Goal: Task Accomplishment & Management: Use online tool/utility

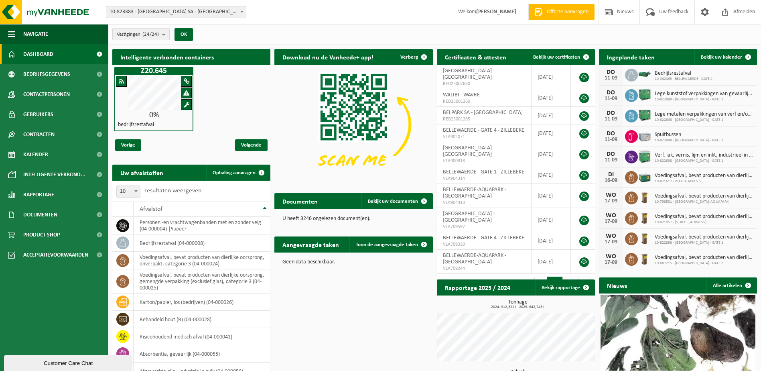
click at [163, 36] on b "submit" at bounding box center [165, 33] width 7 height 11
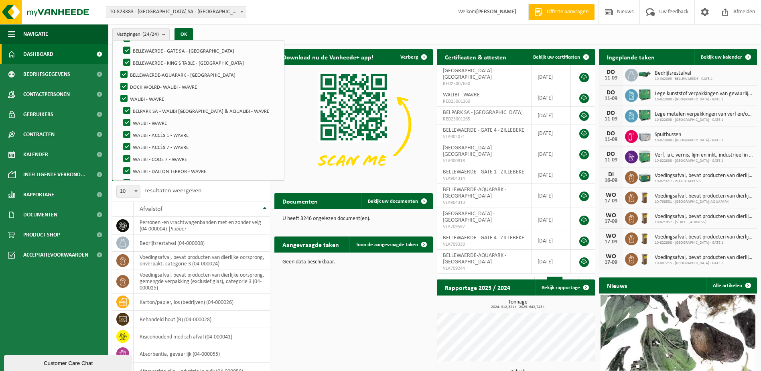
scroll to position [120, 0]
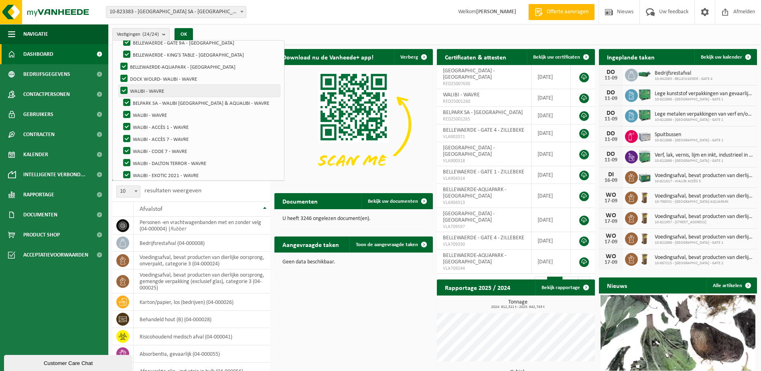
click at [124, 91] on label "WALIBI - WAVRE" at bounding box center [199, 91] width 161 height 12
click at [118, 85] on input "WALIBI - WAVRE" at bounding box center [117, 84] width 0 height 0
checkbox input "false"
click at [124, 77] on label "DOCK WOLRD- WALIBI - WAVRE" at bounding box center [199, 79] width 161 height 12
click at [118, 73] on input "DOCK WOLRD- WALIBI - WAVRE" at bounding box center [117, 72] width 0 height 0
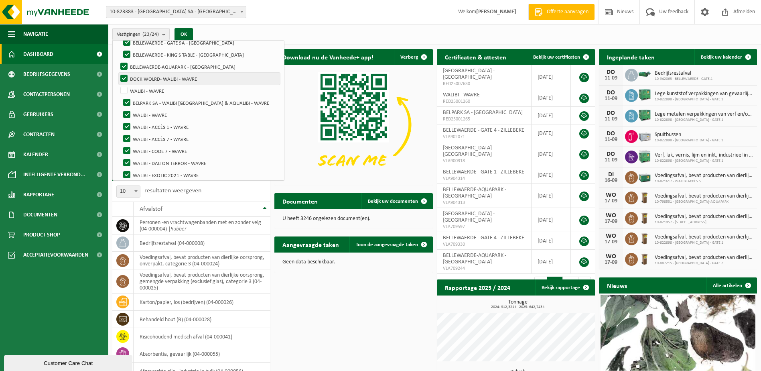
checkbox input "false"
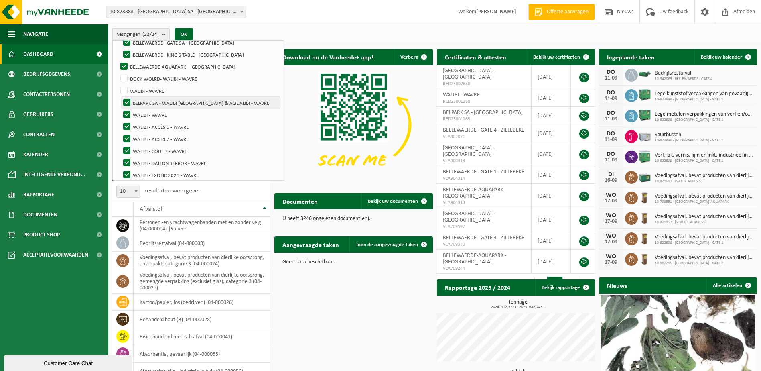
click at [127, 101] on label "BELPARK SA - WALIBI BELGIUM & AQUALIBI - WAVRE" at bounding box center [201, 103] width 159 height 12
click at [120, 97] on input "BELPARK SA - WALIBI BELGIUM & AQUALIBI - WAVRE" at bounding box center [120, 96] width 0 height 0
checkbox input "false"
click at [124, 112] on label "WALIBI - WAVRE" at bounding box center [201, 115] width 159 height 12
click at [120, 109] on input "WALIBI - WAVRE" at bounding box center [120, 108] width 0 height 0
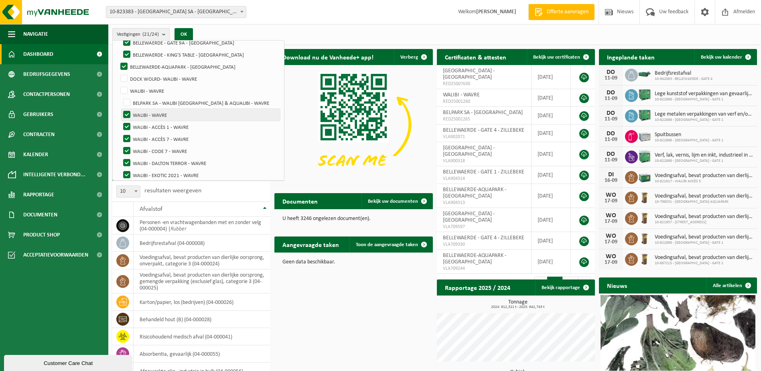
checkbox input "false"
click at [126, 124] on label "WALIBI - ACCÈS 1 - WAVRE" at bounding box center [201, 127] width 159 height 12
click at [120, 121] on input "WALIBI - ACCÈS 1 - WAVRE" at bounding box center [120, 120] width 0 height 0
checkbox input "false"
click at [126, 137] on label "WALIBI - ACCÈS 7 - WAVRE" at bounding box center [201, 139] width 159 height 12
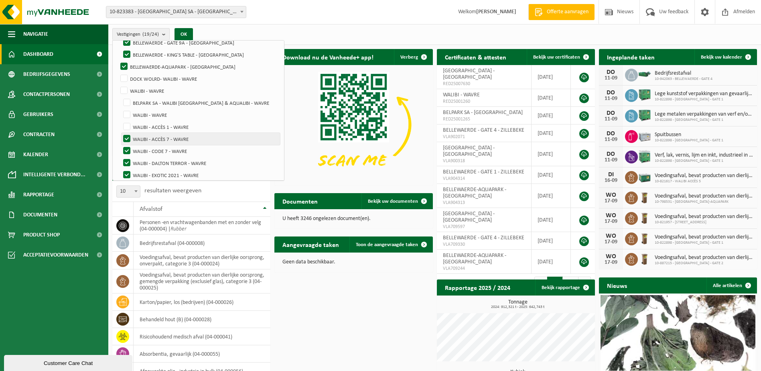
click at [120, 133] on input "WALIBI - ACCÈS 7 - WAVRE" at bounding box center [120, 132] width 0 height 0
checkbox input "false"
click at [126, 150] on label "WALIBI - CODE 7 - WAVRE" at bounding box center [201, 151] width 159 height 12
click at [120, 145] on input "WALIBI - CODE 7 - WAVRE" at bounding box center [120, 144] width 0 height 0
checkbox input "false"
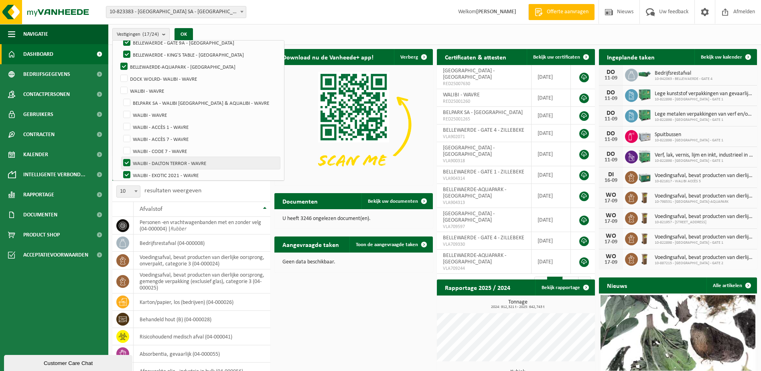
click at [128, 161] on label "WALIBI - DALTON TERROR - WAVRE" at bounding box center [201, 163] width 159 height 12
click at [120, 157] on input "WALIBI - DALTON TERROR - WAVRE" at bounding box center [120, 157] width 0 height 0
checkbox input "false"
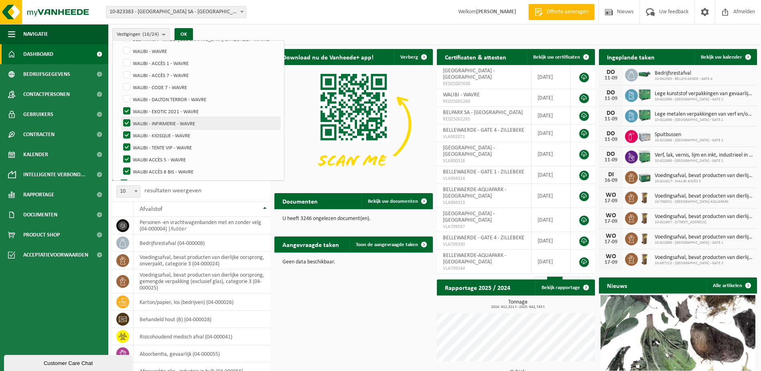
scroll to position [196, 0]
click at [128, 95] on label "WALIBI - EXOTIC 2021 - WAVRE" at bounding box center [201, 99] width 159 height 12
click at [120, 93] on input "WALIBI - EXOTIC 2021 - WAVRE" at bounding box center [120, 93] width 0 height 0
checkbox input "false"
click at [128, 108] on label "WALIBI - INFIRMERIE - WAVRE" at bounding box center [201, 111] width 159 height 12
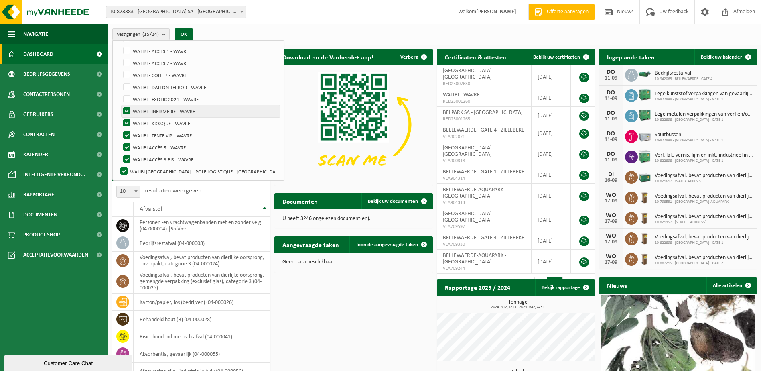
click at [120, 105] on input "WALIBI - INFIRMERIE - WAVRE" at bounding box center [120, 105] width 0 height 0
checkbox input "false"
click at [128, 122] on label "WALIBI - KIOSQUE - WAVRE" at bounding box center [201, 123] width 159 height 12
click at [120, 117] on input "WALIBI - KIOSQUE - WAVRE" at bounding box center [120, 117] width 0 height 0
checkbox input "false"
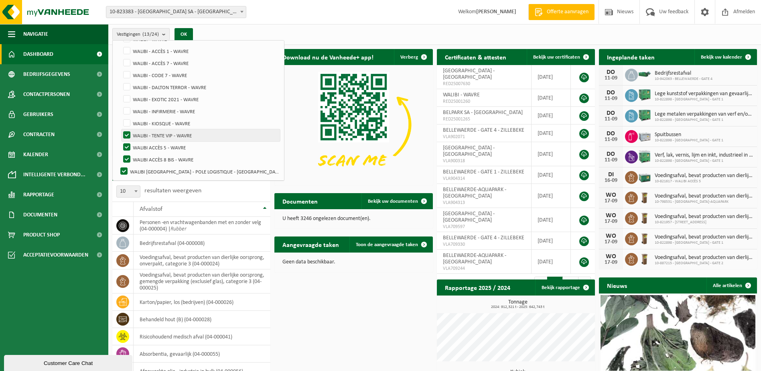
click at [127, 133] on label "WALIBI - TENTE VIP - WAVRE" at bounding box center [201, 135] width 159 height 12
click at [120, 129] on input "WALIBI - TENTE VIP - WAVRE" at bounding box center [120, 129] width 0 height 0
checkbox input "false"
click at [127, 144] on label "WALIBI ACCÈS 5 - WAVRE" at bounding box center [201, 147] width 159 height 12
click at [120, 141] on input "WALIBI ACCÈS 5 - WAVRE" at bounding box center [120, 141] width 0 height 0
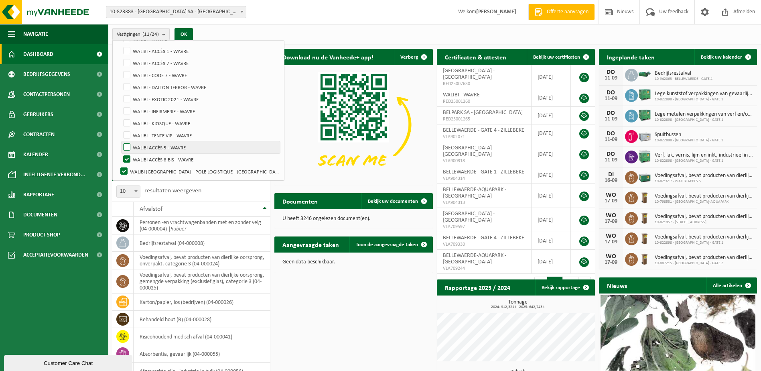
click at [126, 149] on label "WALIBI ACCÈS 5 - WAVRE" at bounding box center [201, 147] width 159 height 12
click at [120, 141] on input "WALIBI ACCÈS 5 - WAVRE" at bounding box center [120, 141] width 0 height 0
click at [125, 144] on label "WALIBI ACCÈS 5 - WAVRE" at bounding box center [201, 147] width 159 height 12
click at [120, 141] on input "WALIBI ACCÈS 5 - WAVRE" at bounding box center [120, 141] width 0 height 0
checkbox input "false"
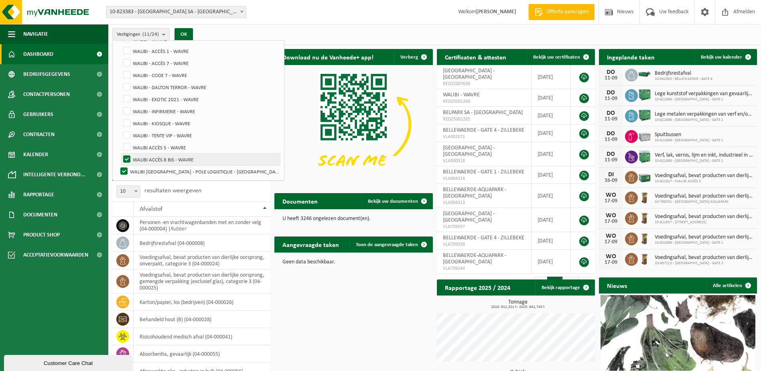
click at [127, 155] on label "WALIBI ACCÈS 8 BIS - WAVRE" at bounding box center [201, 159] width 159 height 12
click at [120, 153] on input "WALIBI ACCÈS 8 BIS - WAVRE" at bounding box center [120, 153] width 0 height 0
checkbox input "false"
click at [124, 167] on label "WALIBI BELGIUM - POLE LOGISTIQUE - WAVRE" at bounding box center [199, 171] width 161 height 12
click at [118, 165] on input "WALIBI BELGIUM - POLE LOGISTIQUE - WAVRE" at bounding box center [117, 165] width 0 height 0
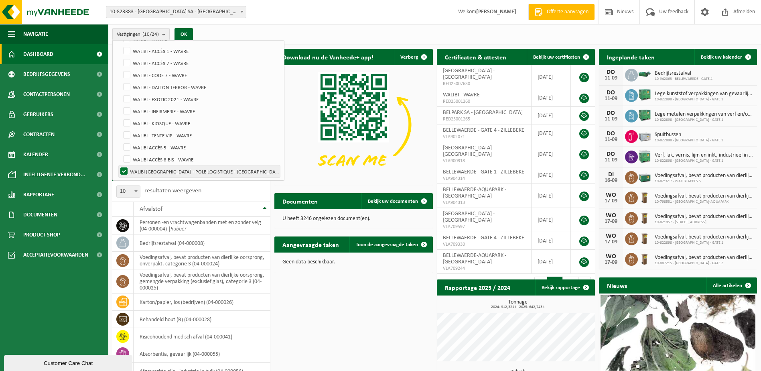
checkbox input "false"
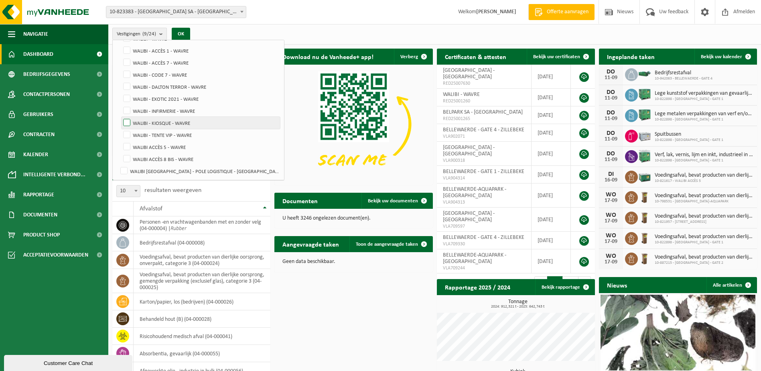
scroll to position [0, 0]
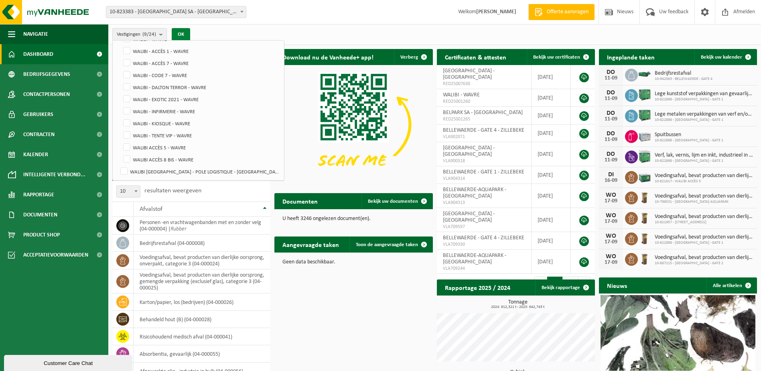
click at [185, 33] on button "OK" at bounding box center [181, 34] width 18 height 13
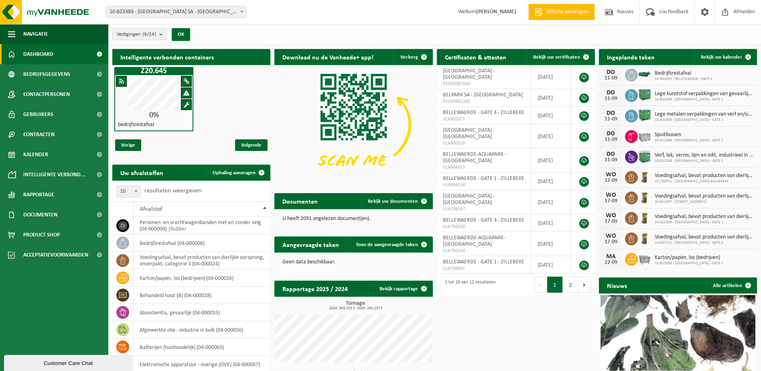
click at [136, 192] on b at bounding box center [135, 191] width 3 height 2
select select "100"
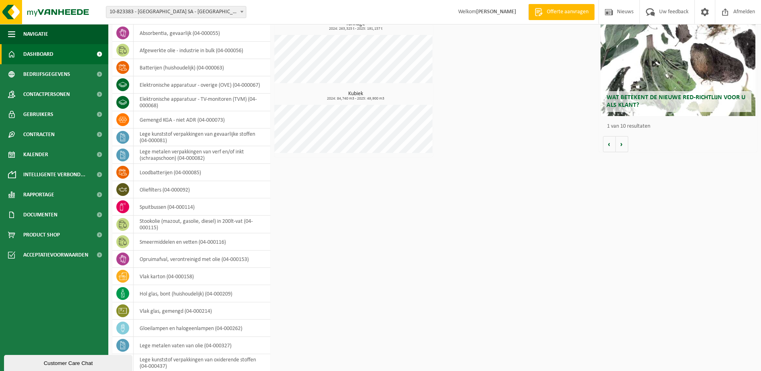
scroll to position [480, 0]
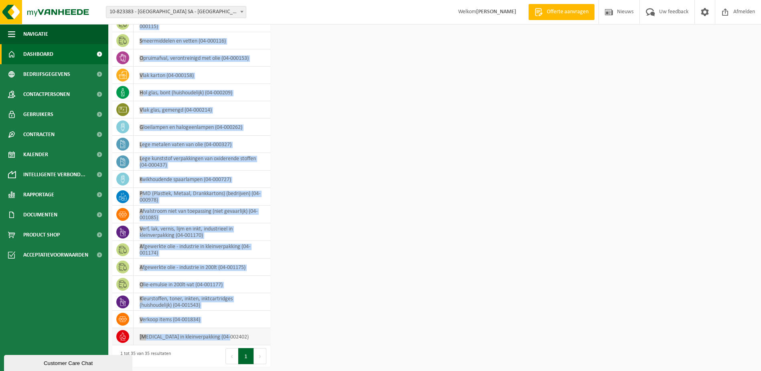
drag, startPoint x: 122, startPoint y: 174, endPoint x: 257, endPoint y: 340, distance: 214.5
click at [257, 340] on div "Uw afvalstoffen Ophaling aanvragen 10 25 50 100 100 resultaten weergeven Afvals…" at bounding box center [191, 25] width 162 height 691
